Goal: Transaction & Acquisition: Obtain resource

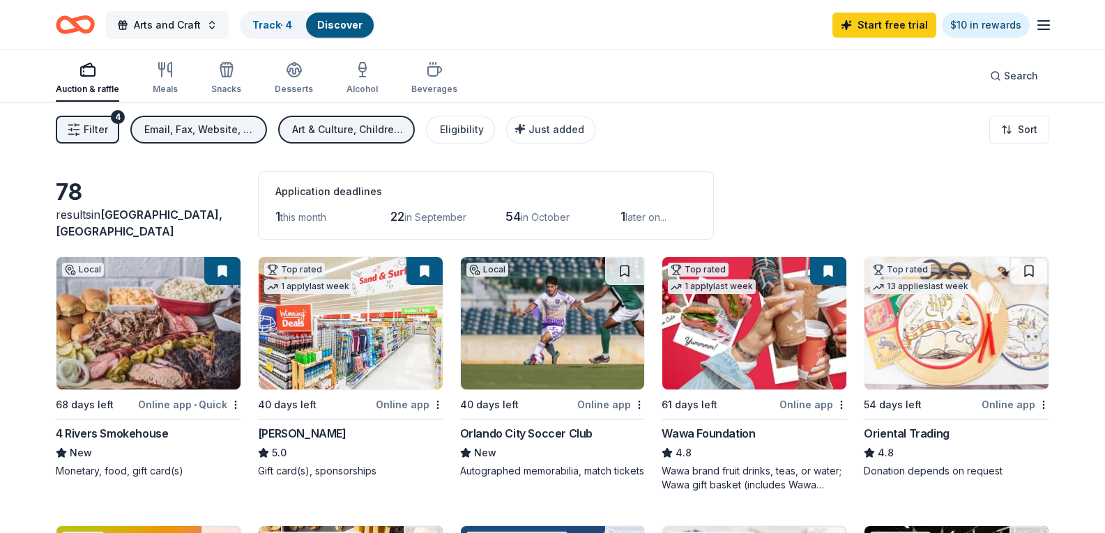
click at [143, 22] on span "Arts and Craft" at bounding box center [167, 25] width 67 height 17
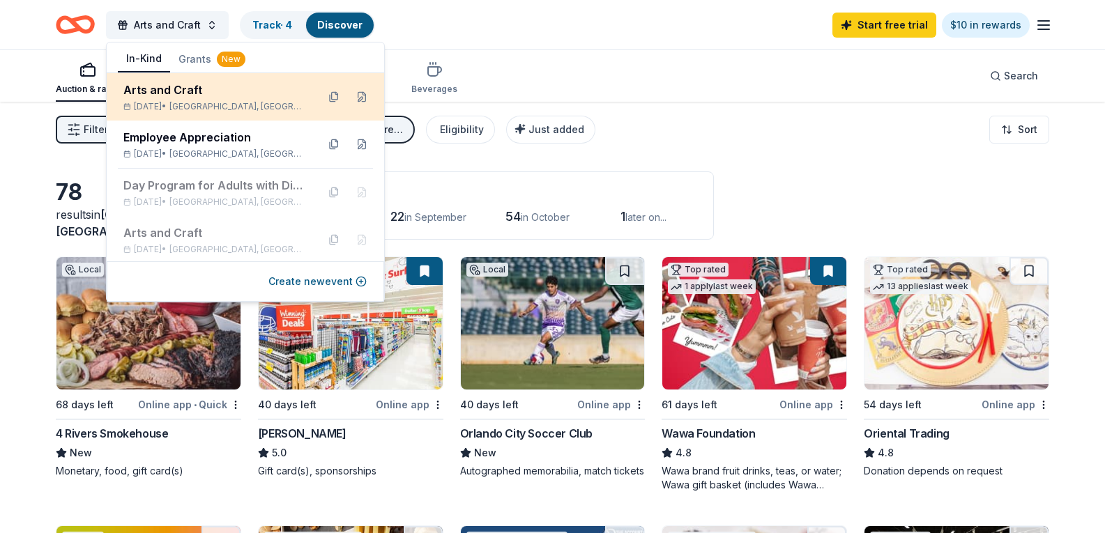
click at [224, 92] on div "Arts and Craft" at bounding box center [214, 90] width 183 height 17
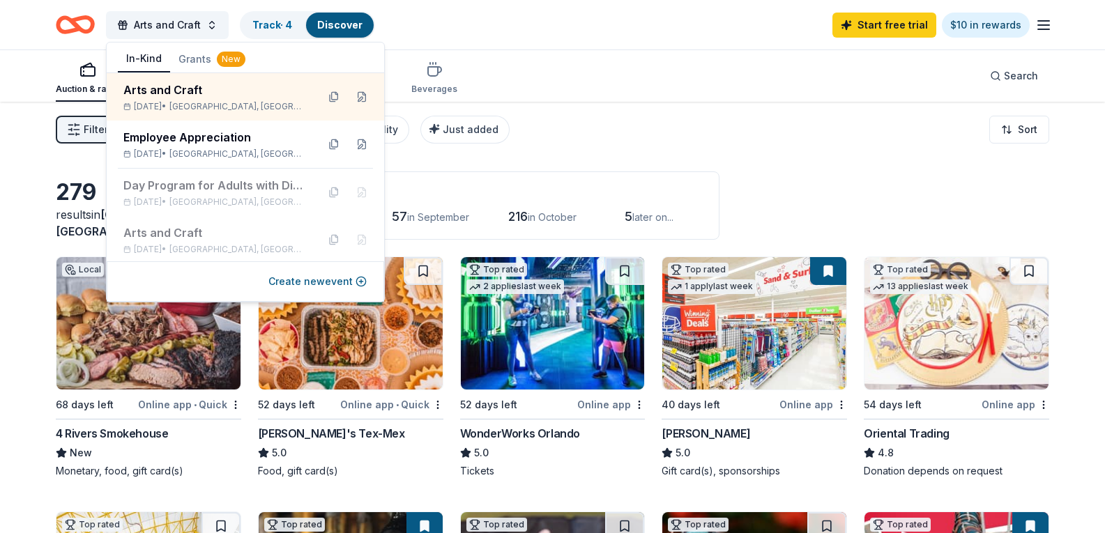
click at [696, 118] on div "Filter 2 Application methods Causes Eligibility Just added Sort" at bounding box center [552, 130] width 1105 height 56
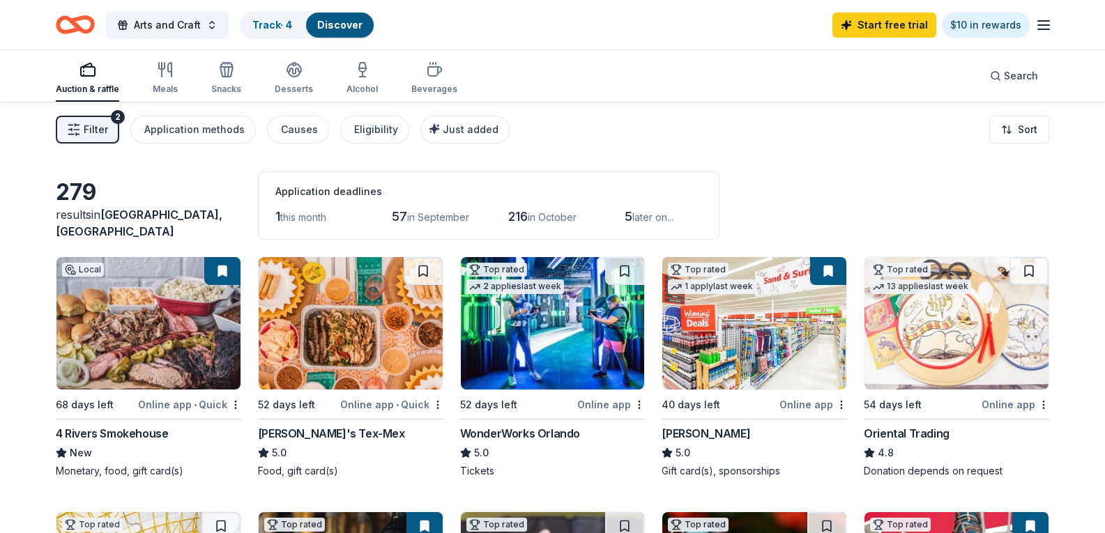
click at [1047, 33] on icon "button" at bounding box center [1043, 25] width 17 height 17
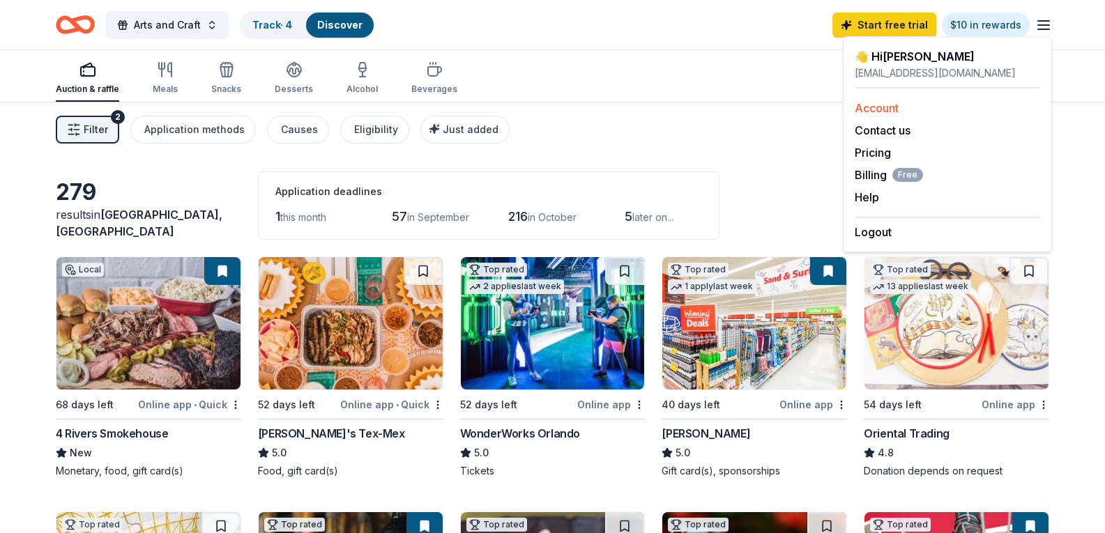
click at [866, 110] on link "Account" at bounding box center [876, 108] width 44 height 14
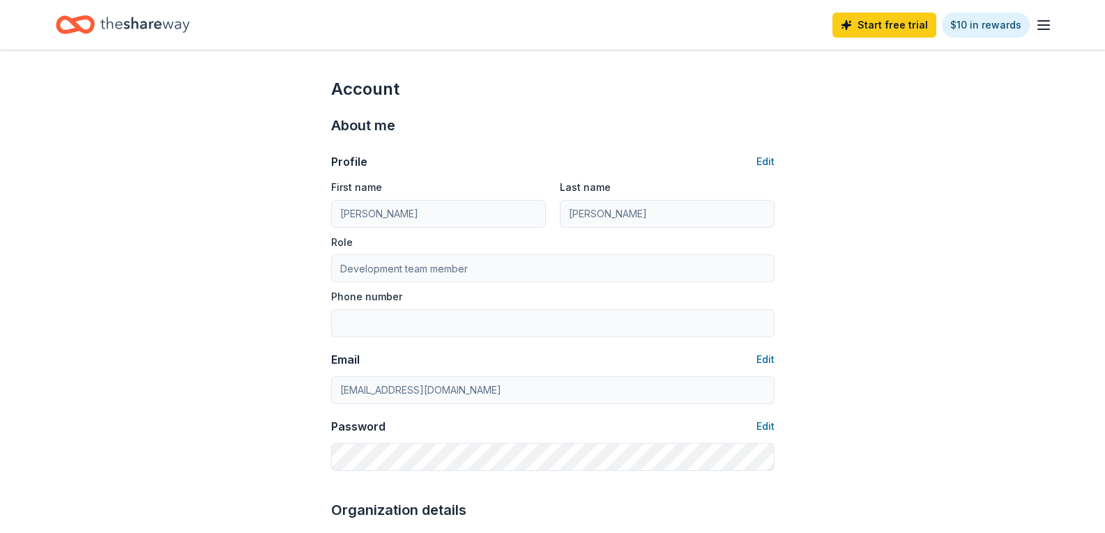
click at [148, 28] on icon "Home" at bounding box center [144, 24] width 89 height 29
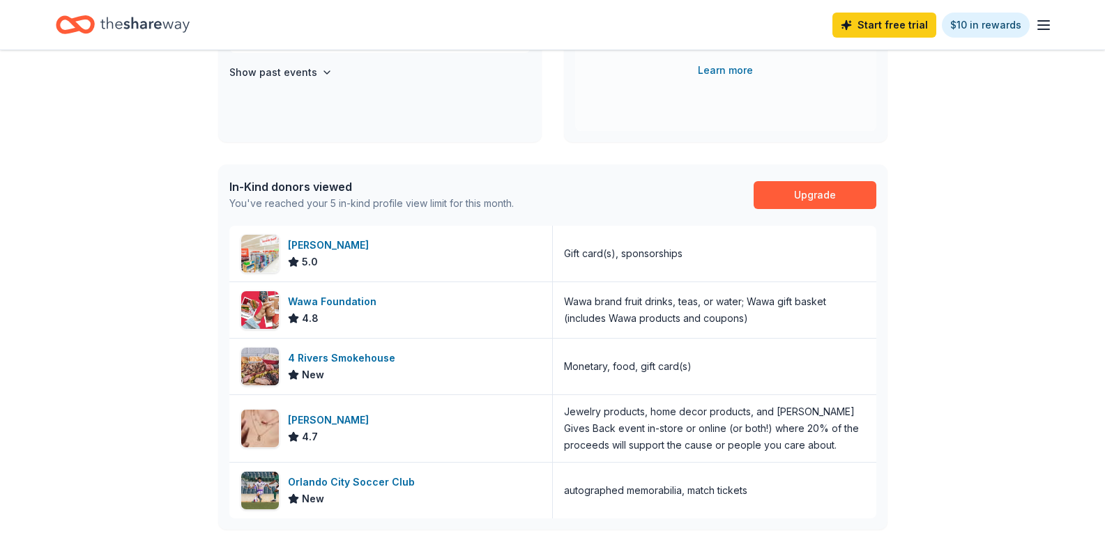
scroll to position [348, 0]
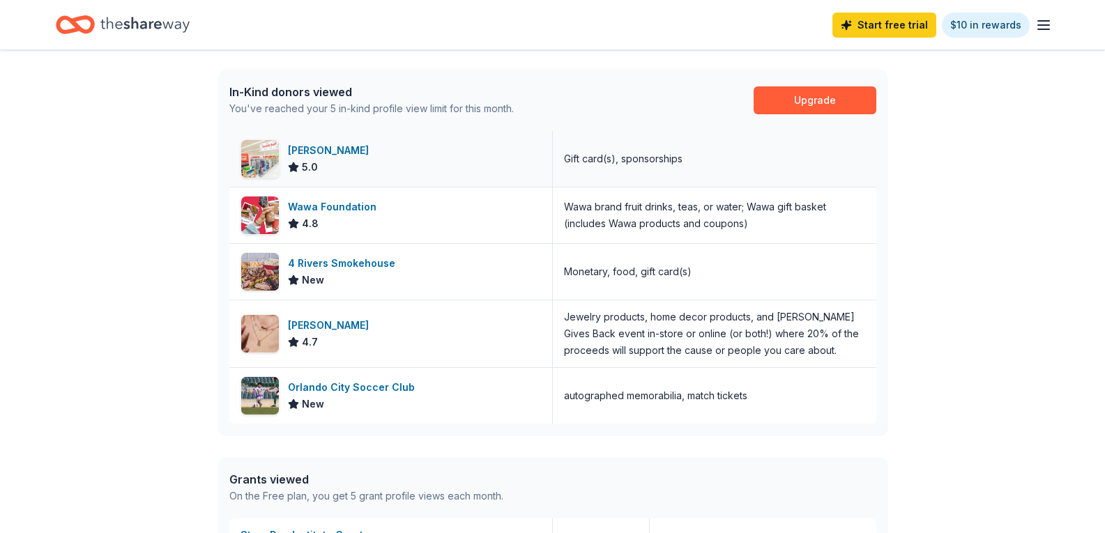
click at [328, 152] on div "[PERSON_NAME]" at bounding box center [331, 150] width 86 height 17
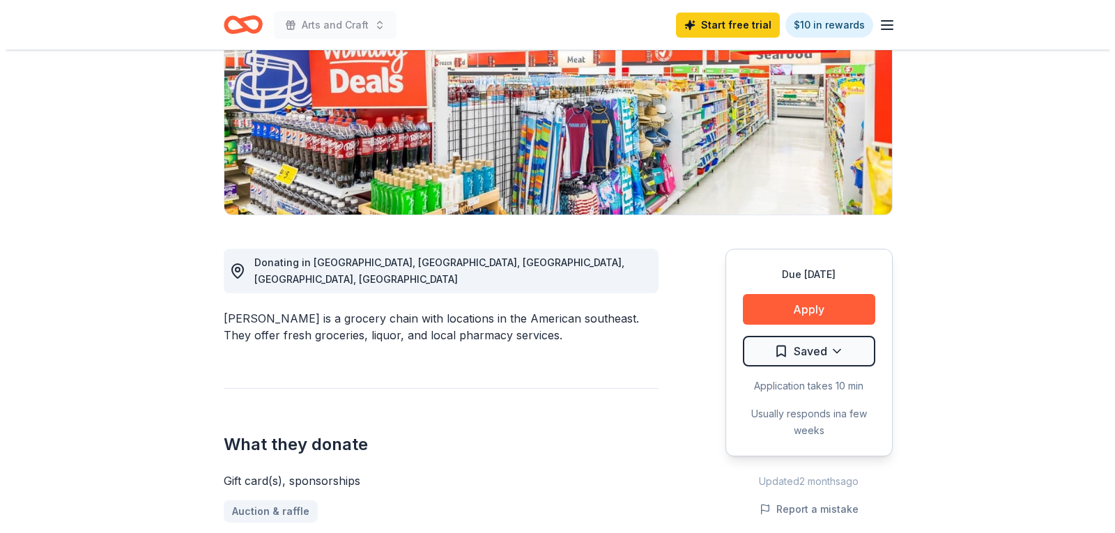
scroll to position [209, 0]
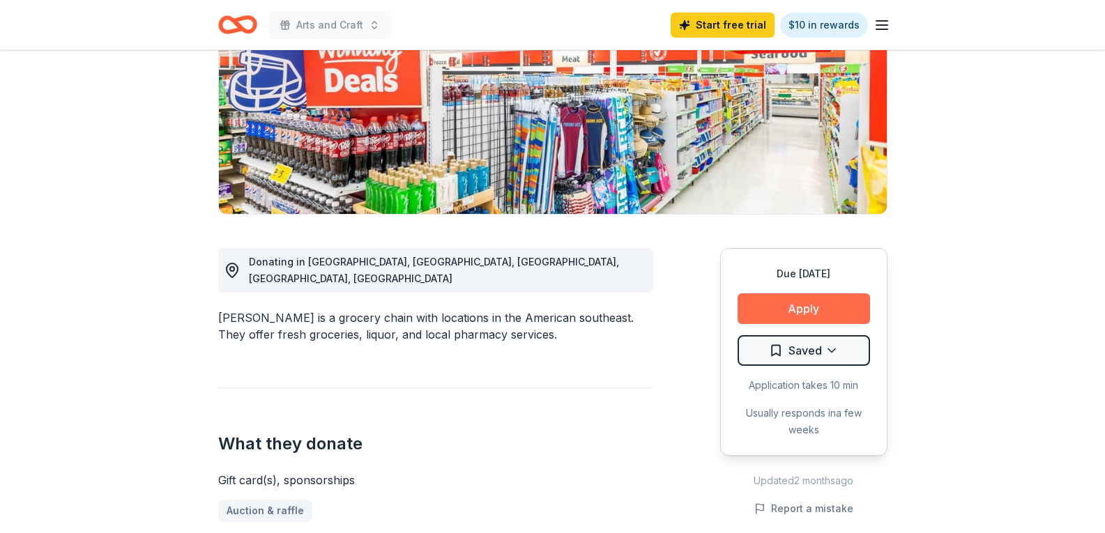
click at [809, 305] on button "Apply" at bounding box center [803, 308] width 132 height 31
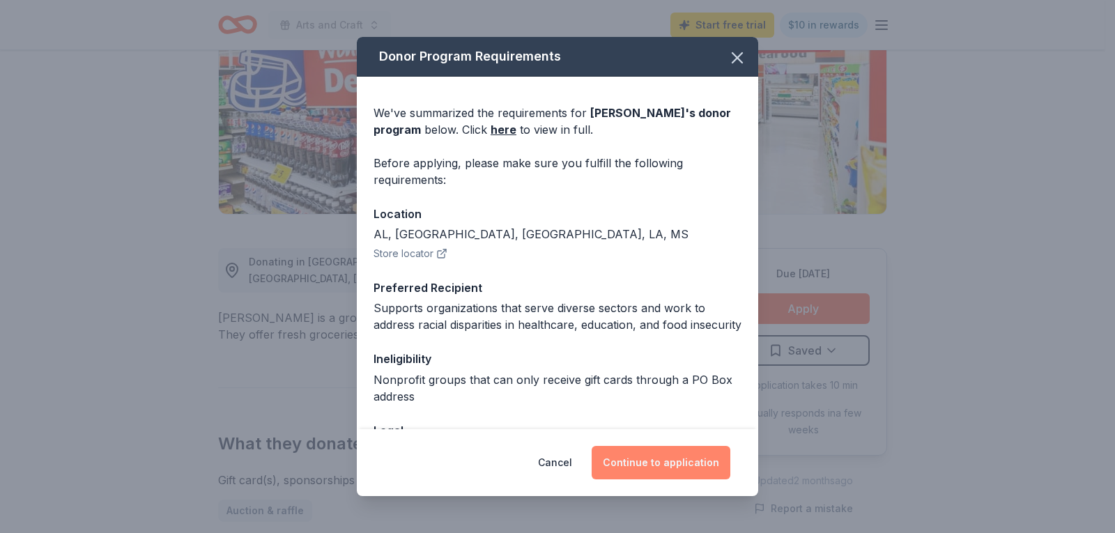
click at [662, 458] on button "Continue to application" at bounding box center [661, 462] width 139 height 33
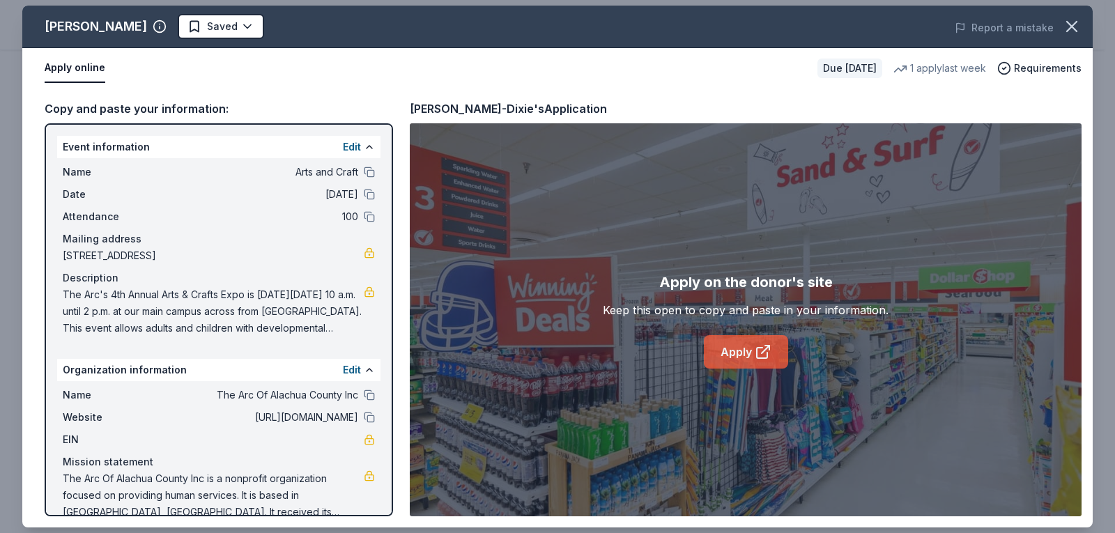
click at [758, 352] on icon at bounding box center [763, 352] width 17 height 17
